Goal: Information Seeking & Learning: Learn about a topic

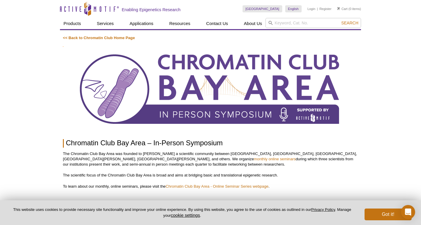
click at [97, 101] on img at bounding box center [210, 88] width 295 height 85
click at [202, 187] on link "Chromatin Club Bay Area - Online Seminar Series webpage" at bounding box center [216, 186] width 103 height 4
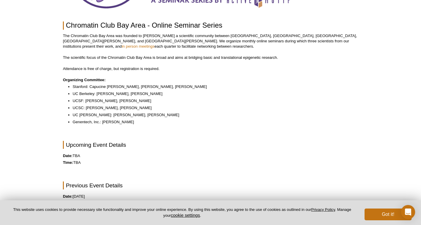
scroll to position [116, 0]
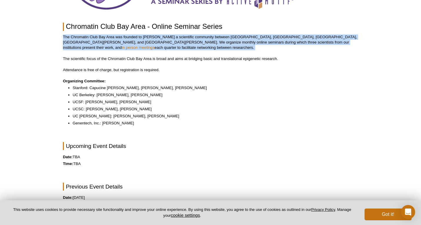
drag, startPoint x: 59, startPoint y: 36, endPoint x: 214, endPoint y: 56, distance: 155.9
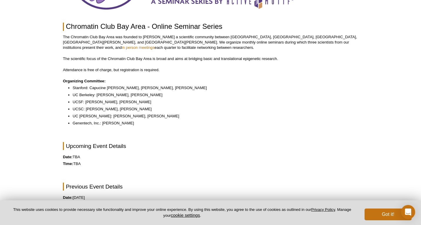
click at [330, 39] on p "The Chromatin Club Bay Area was founded to [PERSON_NAME] a scientific community…" at bounding box center [210, 42] width 295 height 16
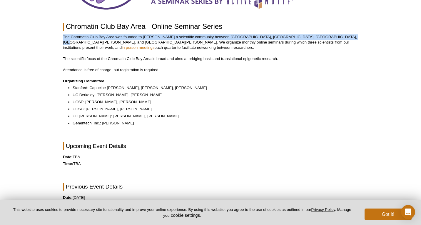
drag, startPoint x: 330, startPoint y: 37, endPoint x: 41, endPoint y: 33, distance: 289.0
